Goal: Transaction & Acquisition: Download file/media

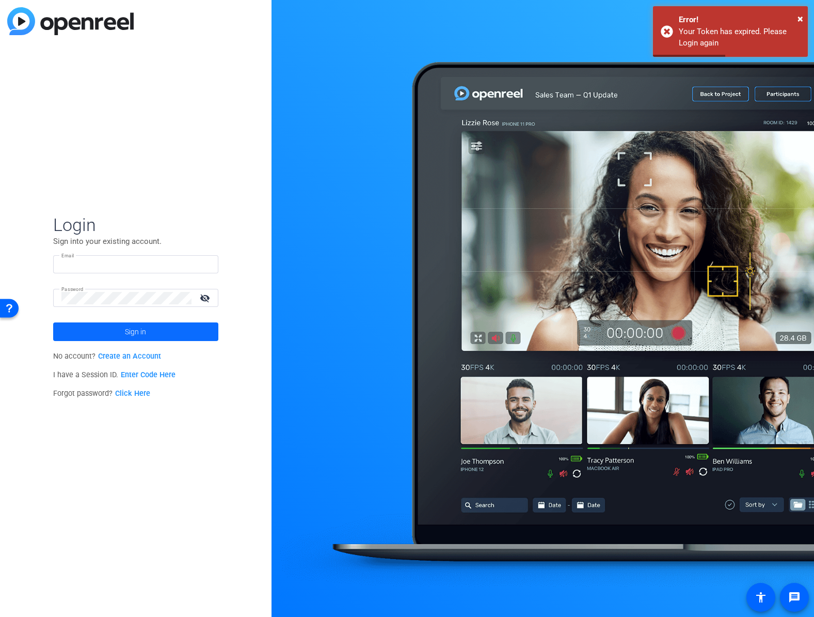
type input "c-ssuzuki@boncom.com"
click at [139, 330] on span "Sign in" at bounding box center [135, 332] width 21 height 26
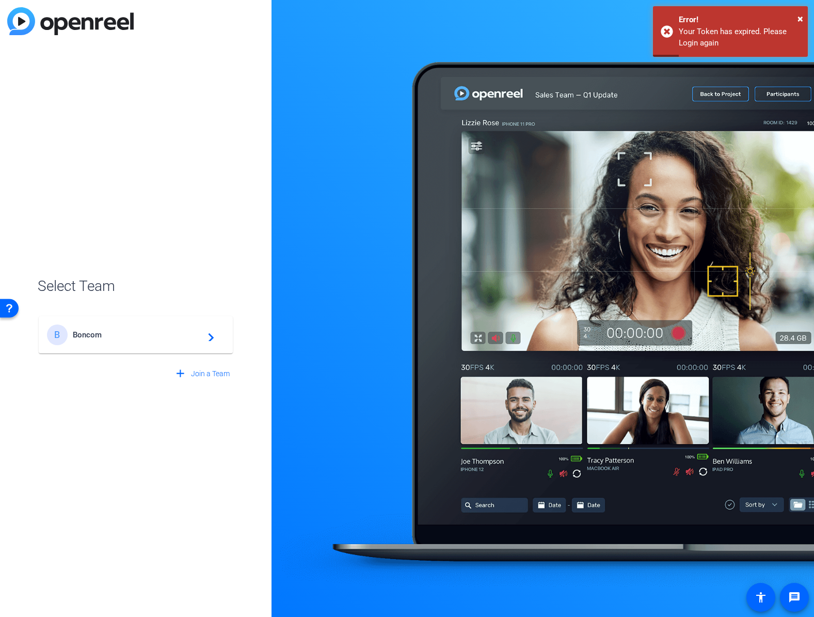
click at [138, 330] on span "Boncom" at bounding box center [137, 334] width 129 height 9
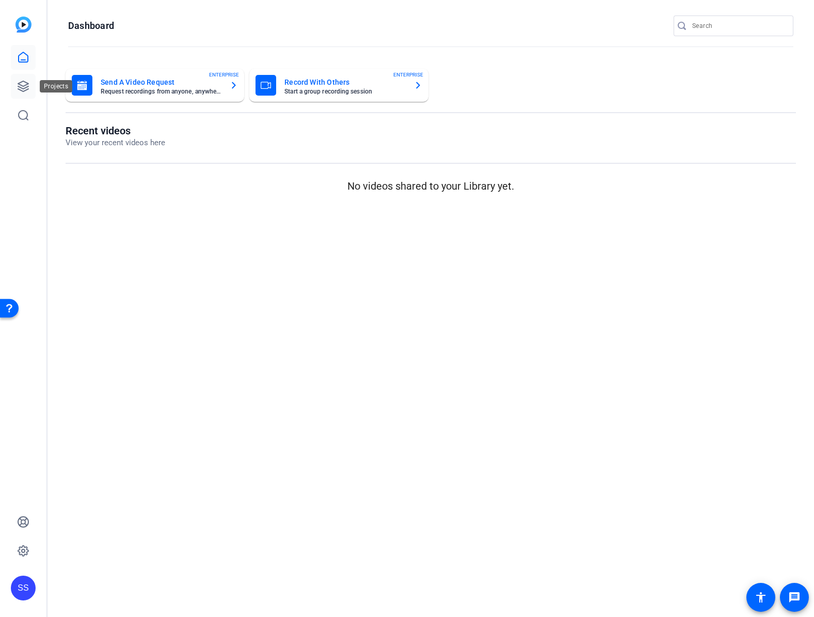
click at [23, 92] on icon at bounding box center [23, 86] width 12 height 12
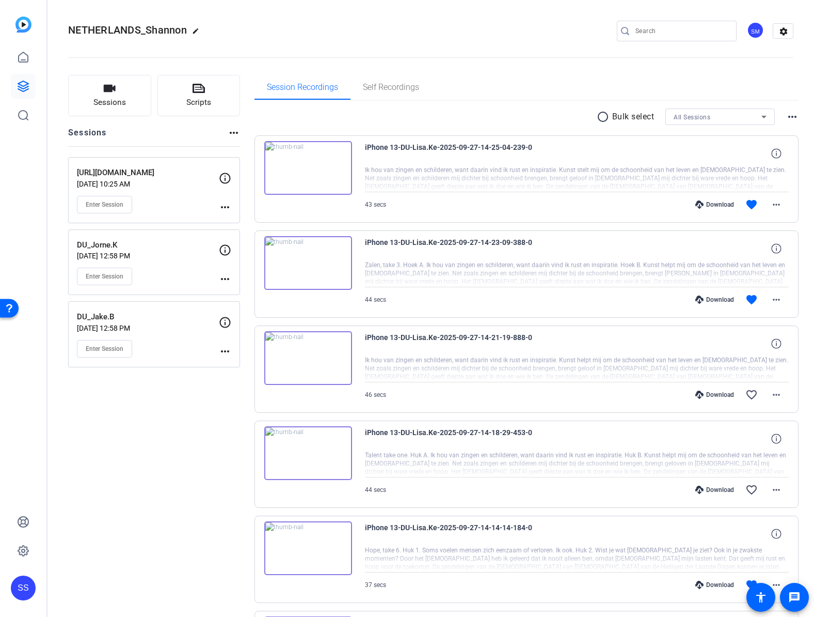
click at [168, 322] on div "DU_Jake.B [DATE] 12:58 PM Enter Session" at bounding box center [148, 334] width 142 height 46
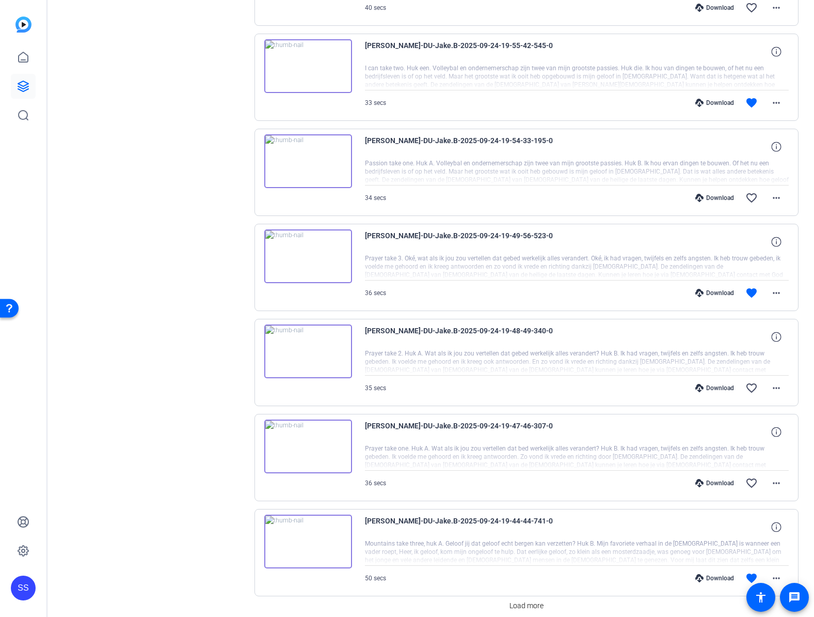
scroll to position [530, 0]
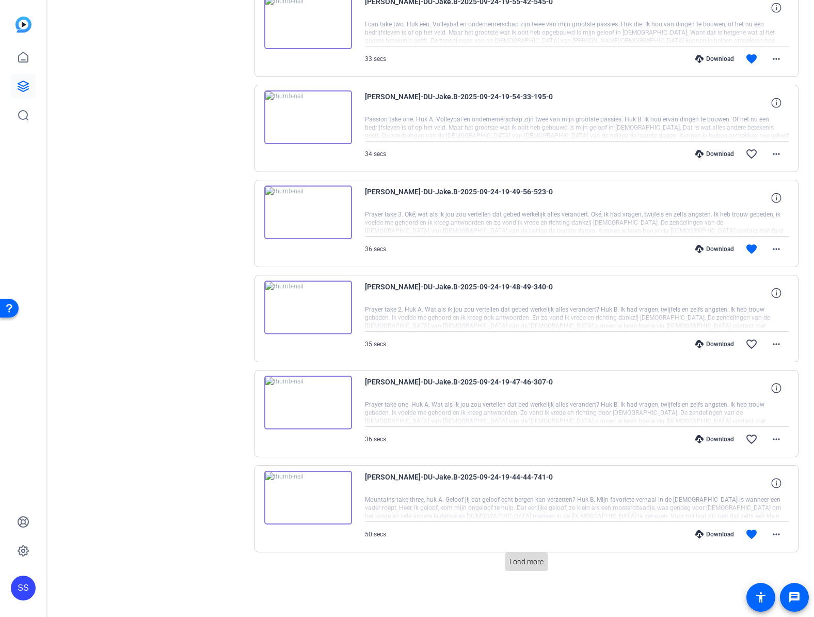
click at [518, 564] on span "Load more" at bounding box center [527, 561] width 34 height 11
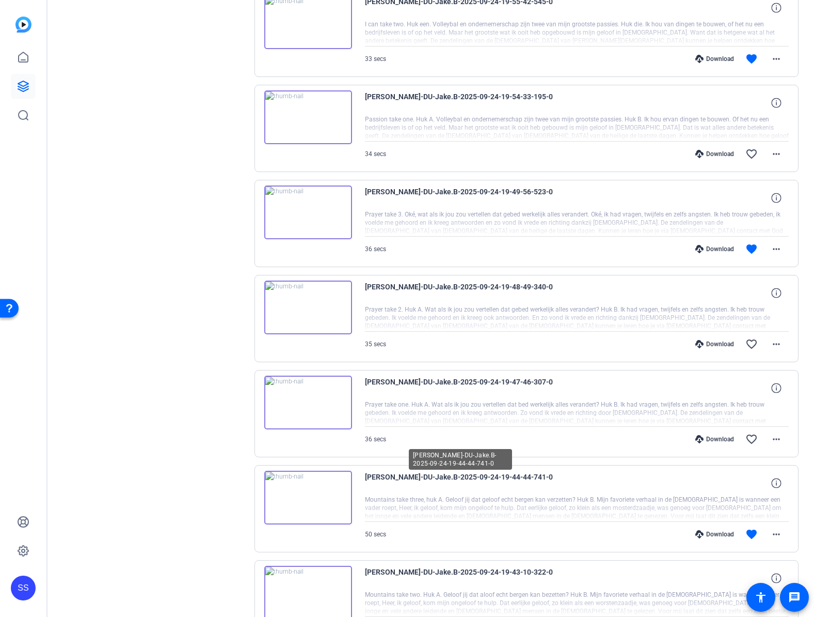
scroll to position [891, 0]
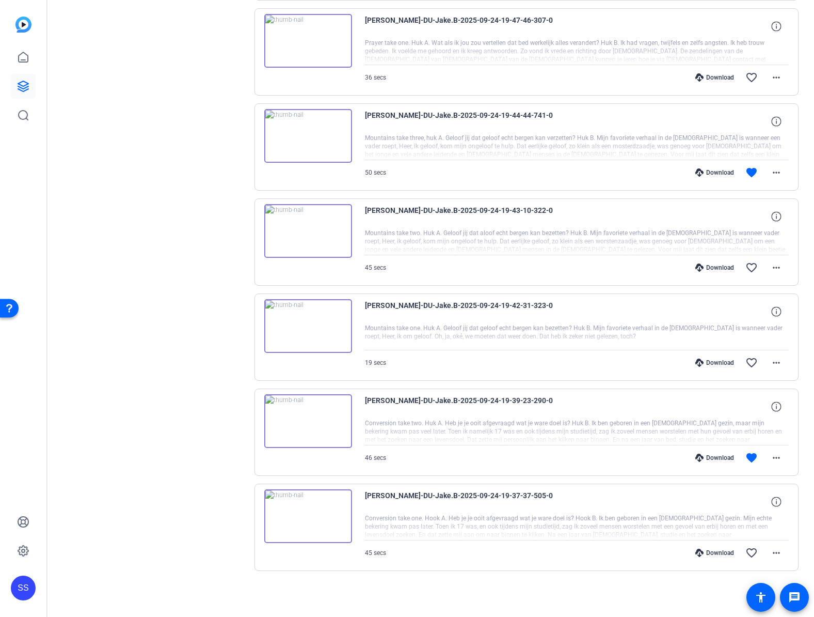
click at [698, 454] on div "Download" at bounding box center [714, 457] width 49 height 8
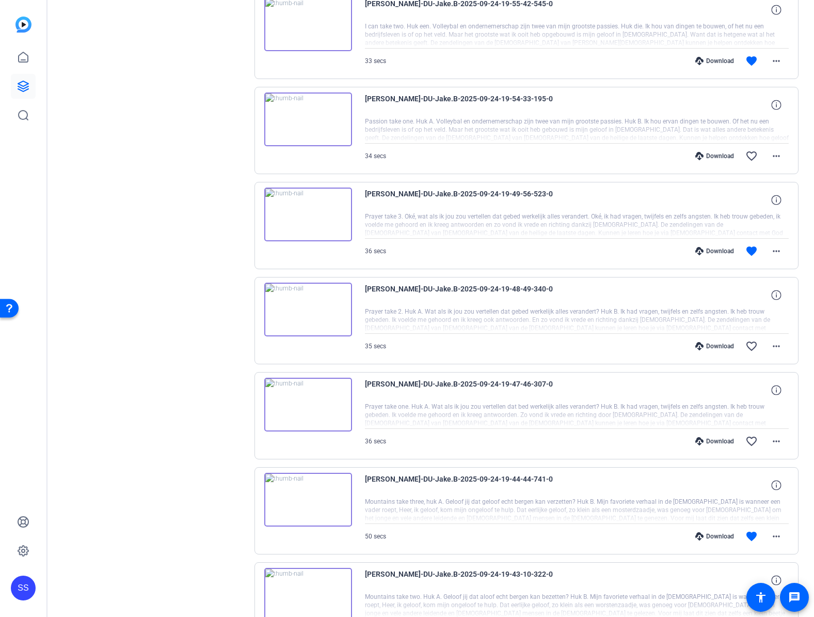
scroll to position [541, 0]
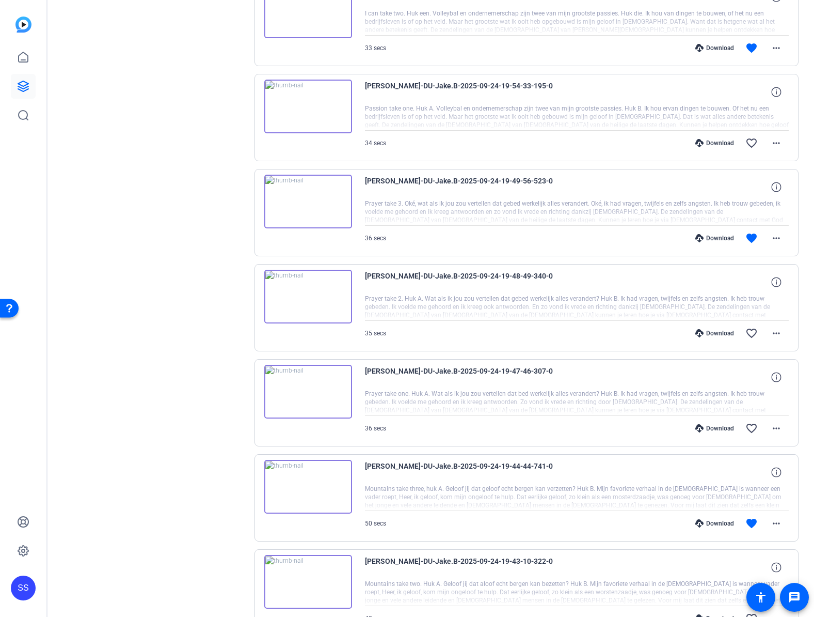
click at [701, 524] on div "Download" at bounding box center [714, 523] width 49 height 8
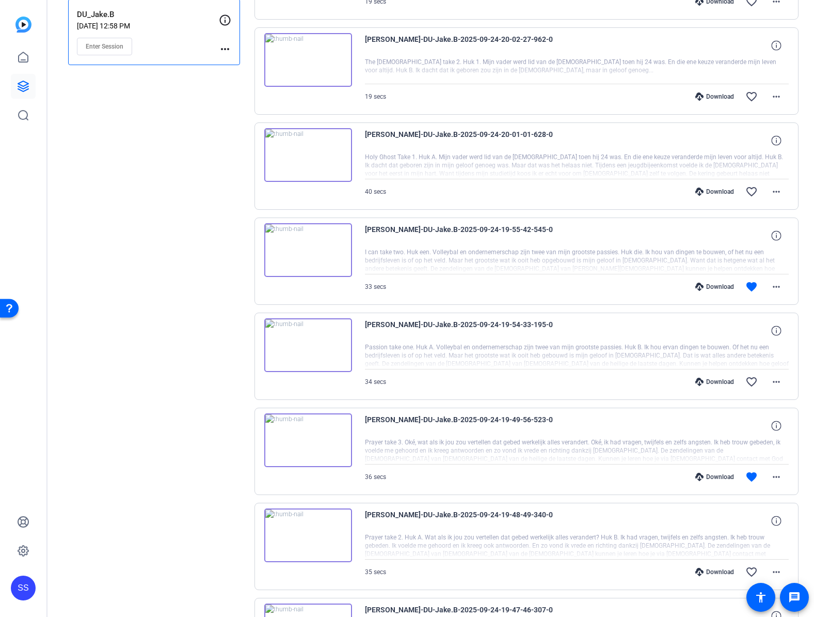
scroll to position [287, 0]
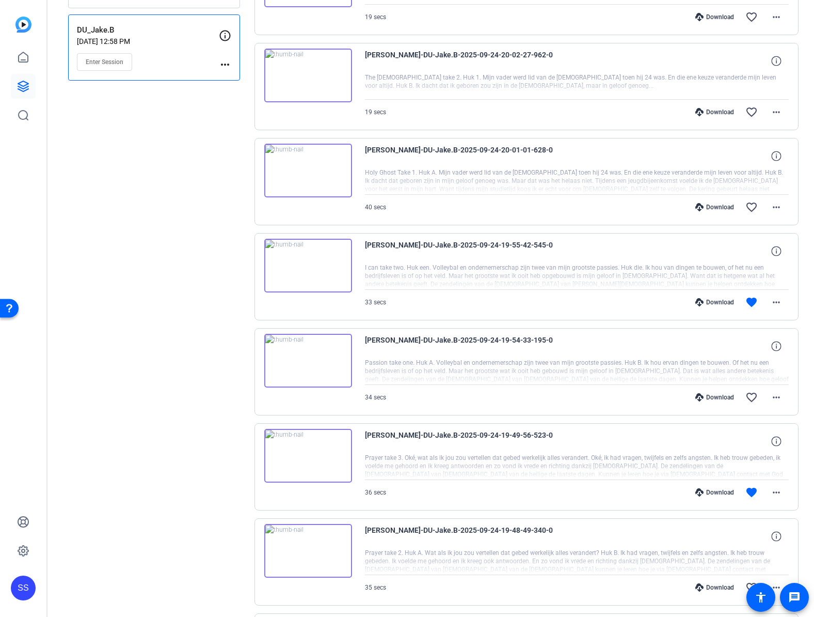
click at [696, 489] on icon at bounding box center [700, 492] width 8 height 8
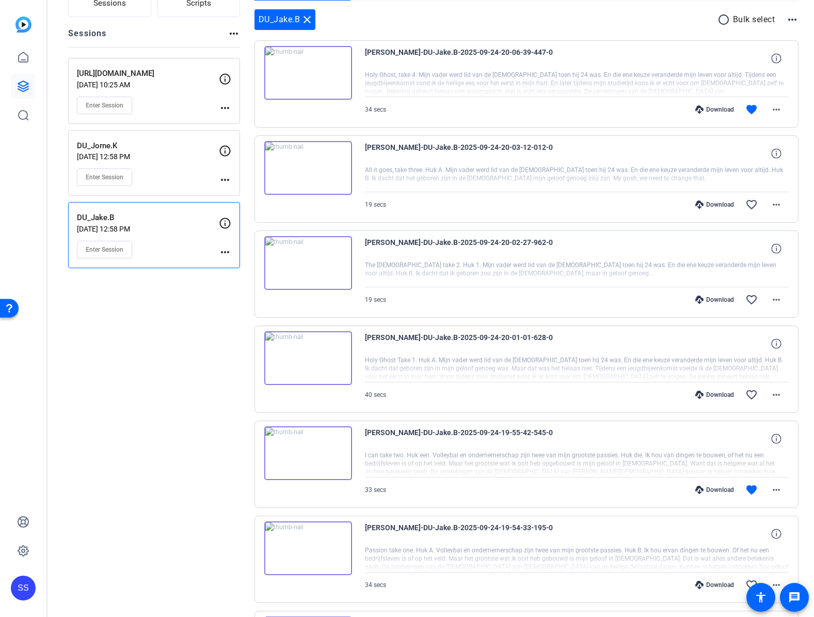
scroll to position [52, 0]
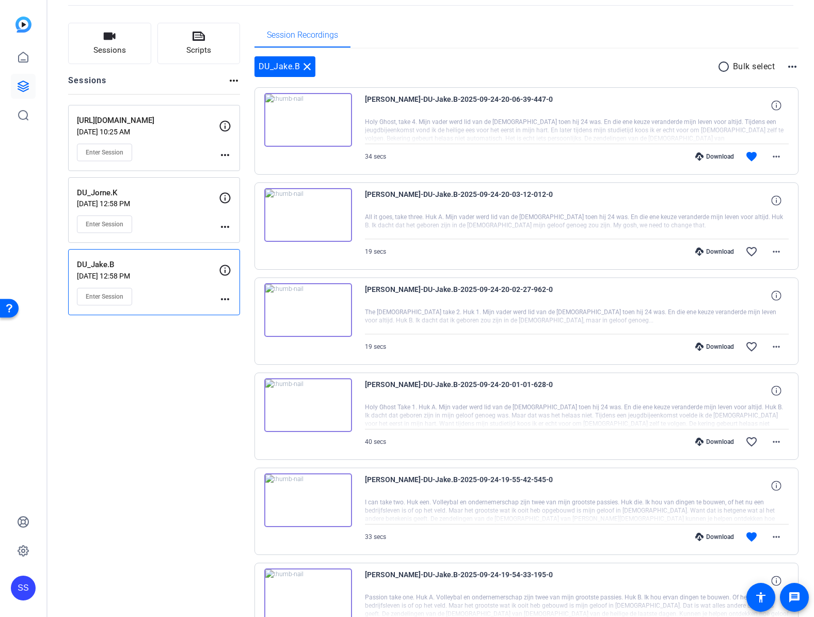
click at [703, 534] on div "Download" at bounding box center [714, 536] width 49 height 8
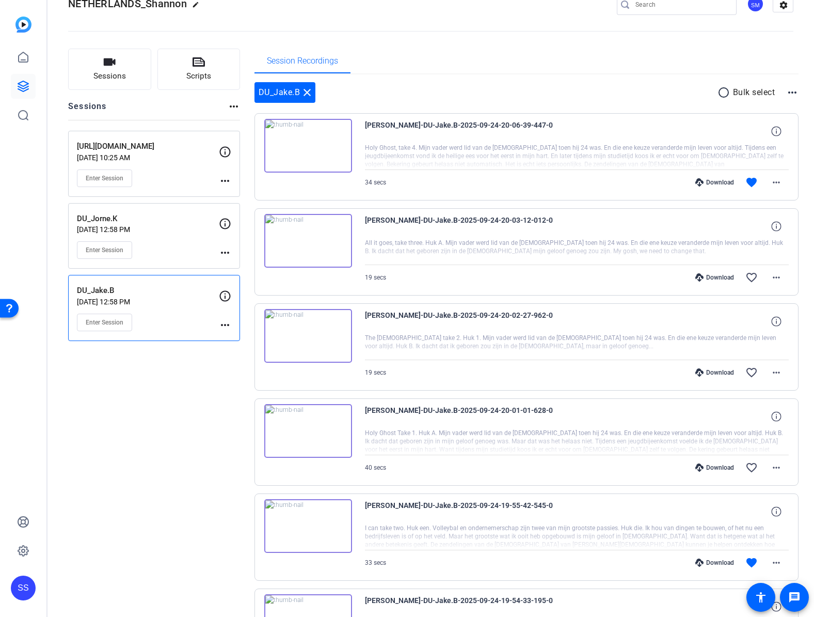
scroll to position [0, 0]
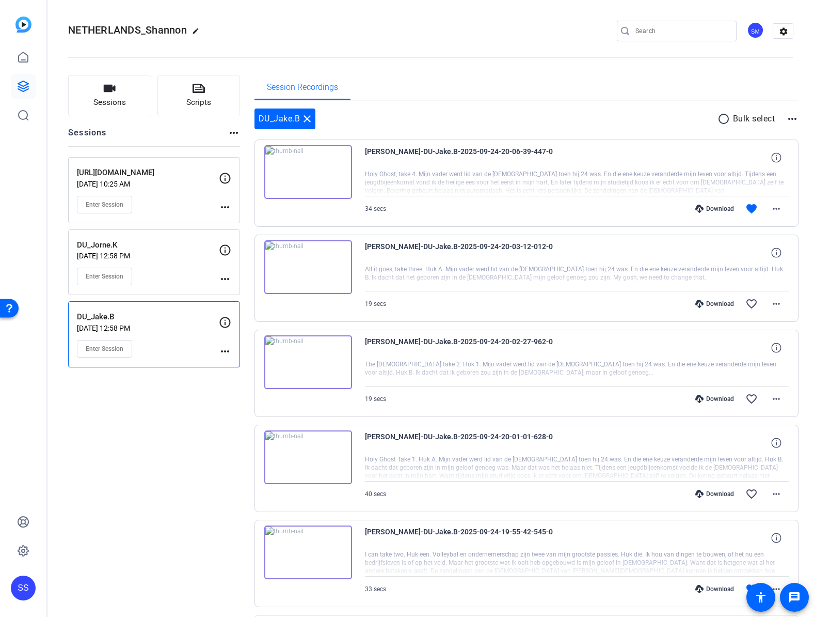
click at [699, 211] on div "Download" at bounding box center [714, 208] width 49 height 8
